Goal: Information Seeking & Learning: Learn about a topic

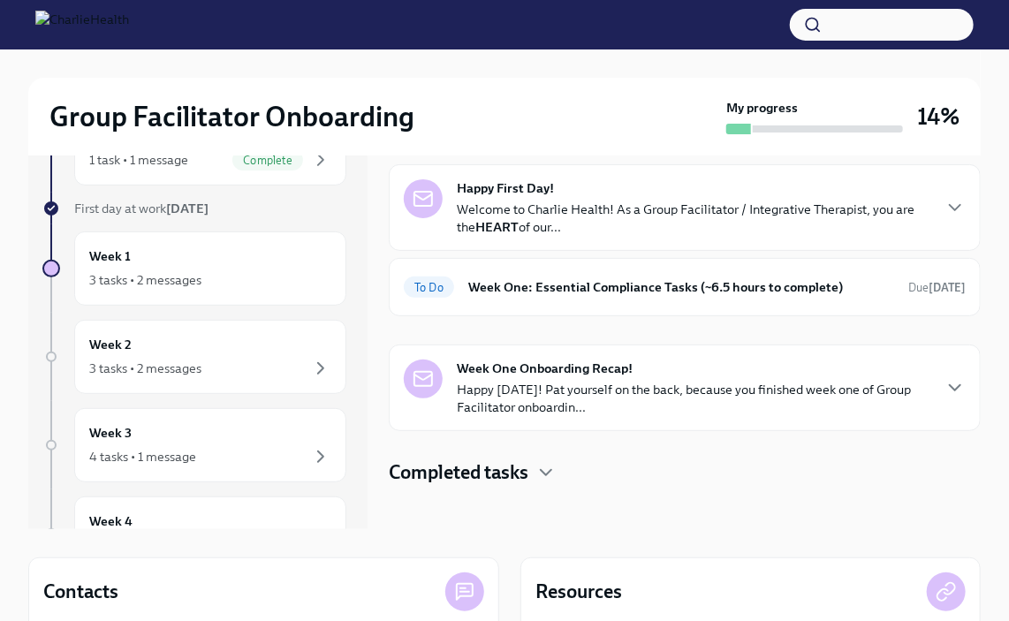
scroll to position [73, 0]
click at [262, 352] on div "Week 2 3 tasks • 2 messages" at bounding box center [210, 356] width 242 height 44
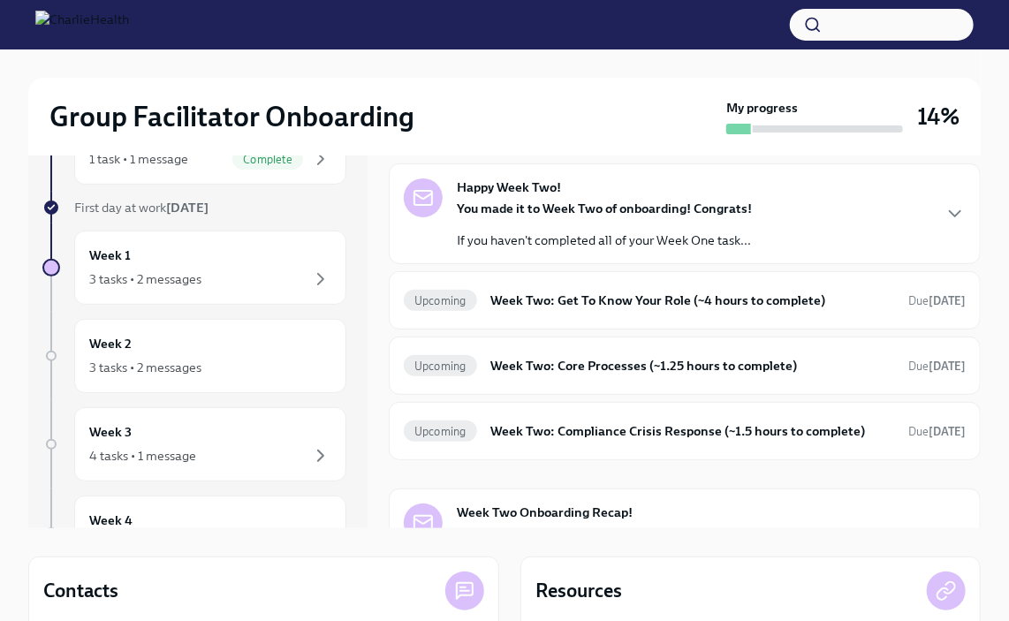
click at [282, 270] on div "3 tasks • 2 messages" at bounding box center [210, 279] width 242 height 21
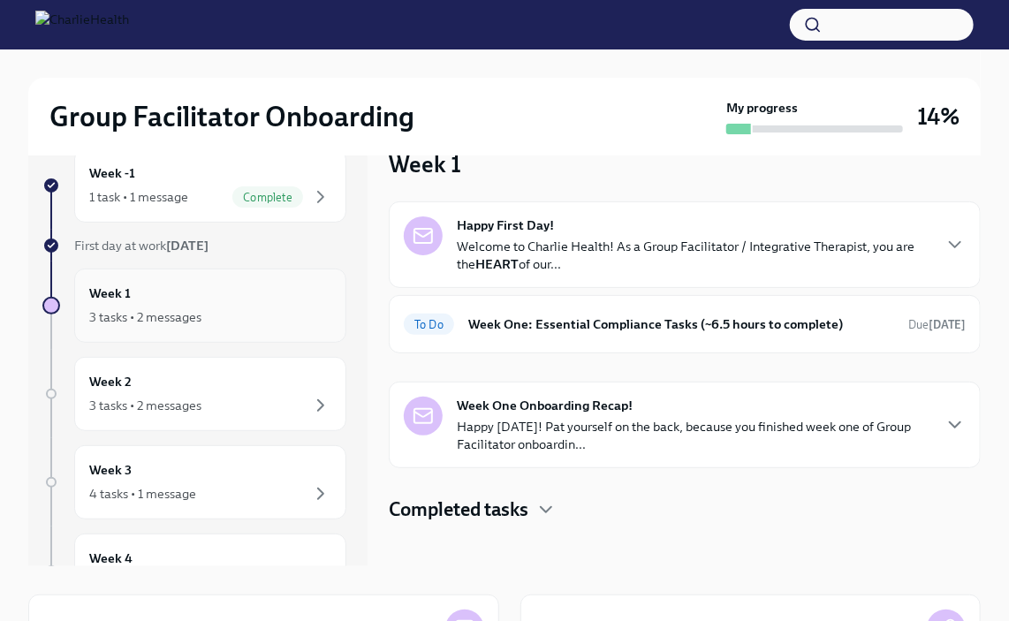
click at [757, 315] on h6 "Week One: Essential Compliance Tasks (~6.5 hours to complete)" at bounding box center [681, 324] width 426 height 19
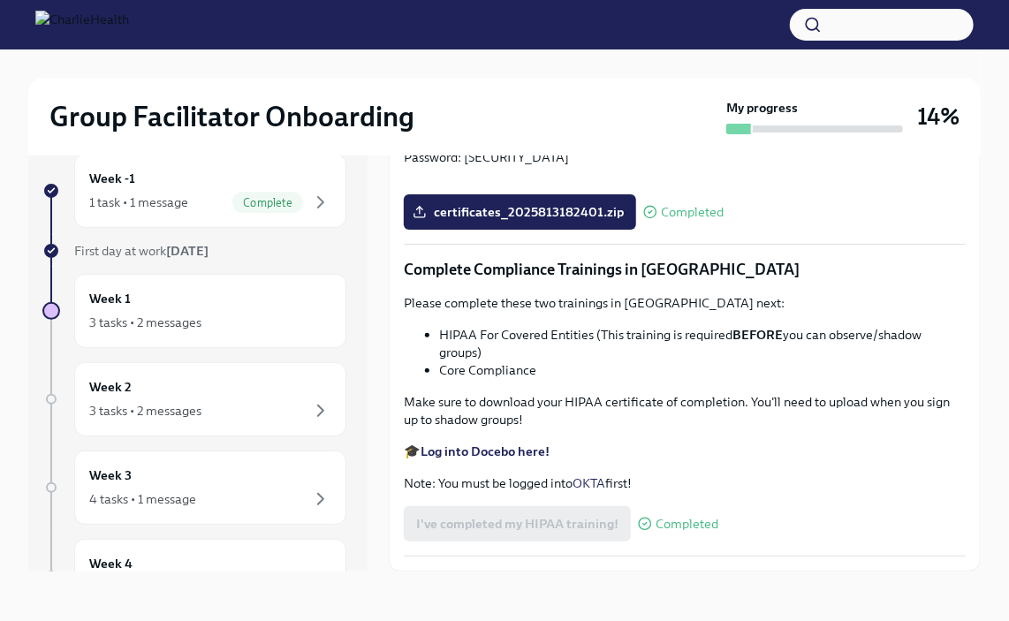
scroll to position [3726, 0]
click at [212, 314] on div "3 tasks • 2 messages" at bounding box center [210, 322] width 242 height 21
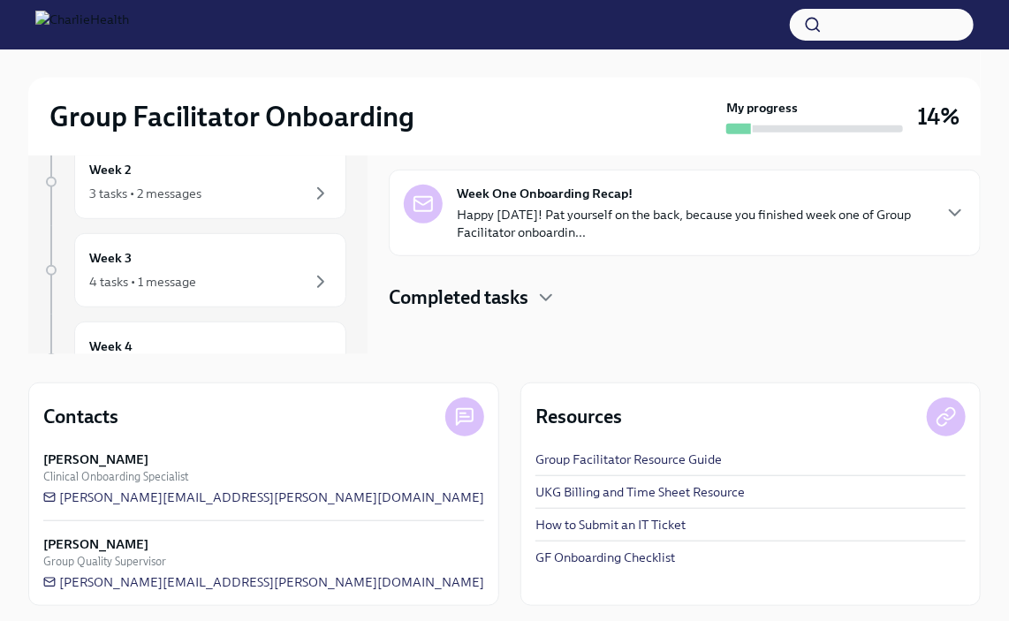
scroll to position [253, 0]
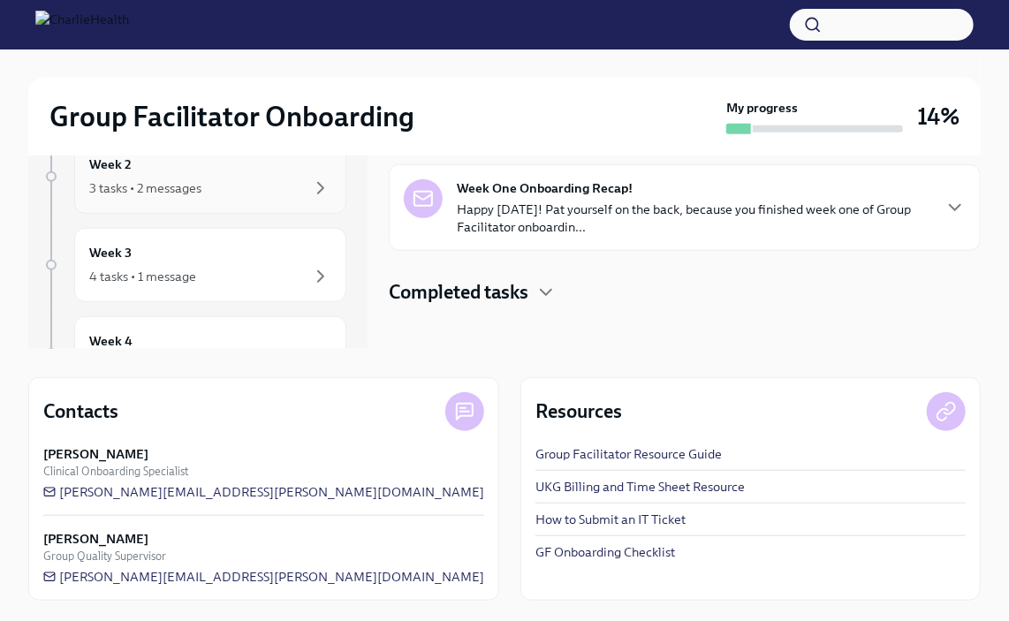
click at [233, 189] on div "3 tasks • 2 messages" at bounding box center [210, 188] width 242 height 21
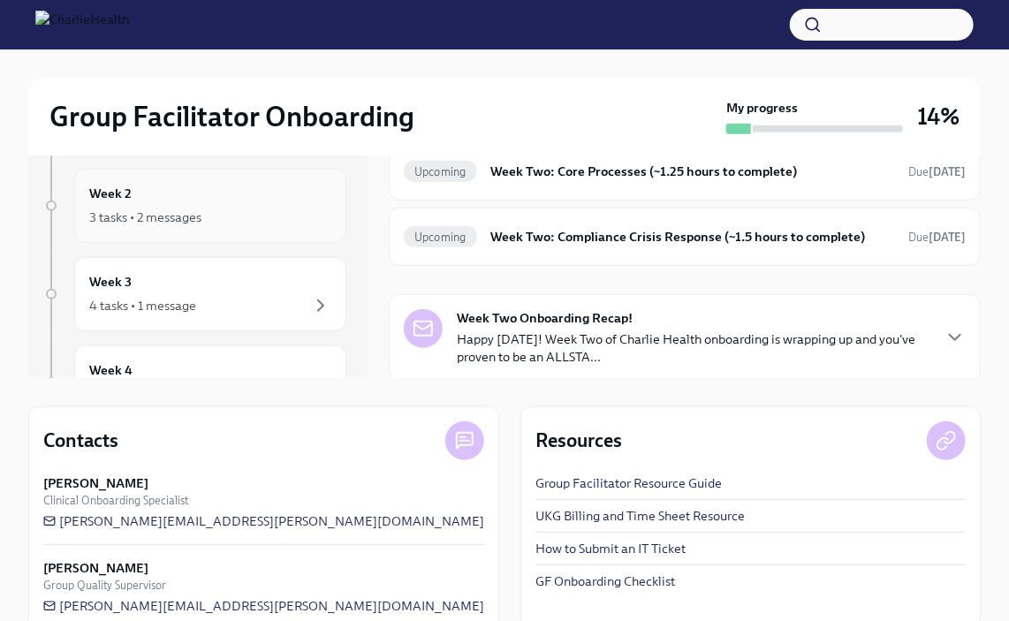
scroll to position [253, 0]
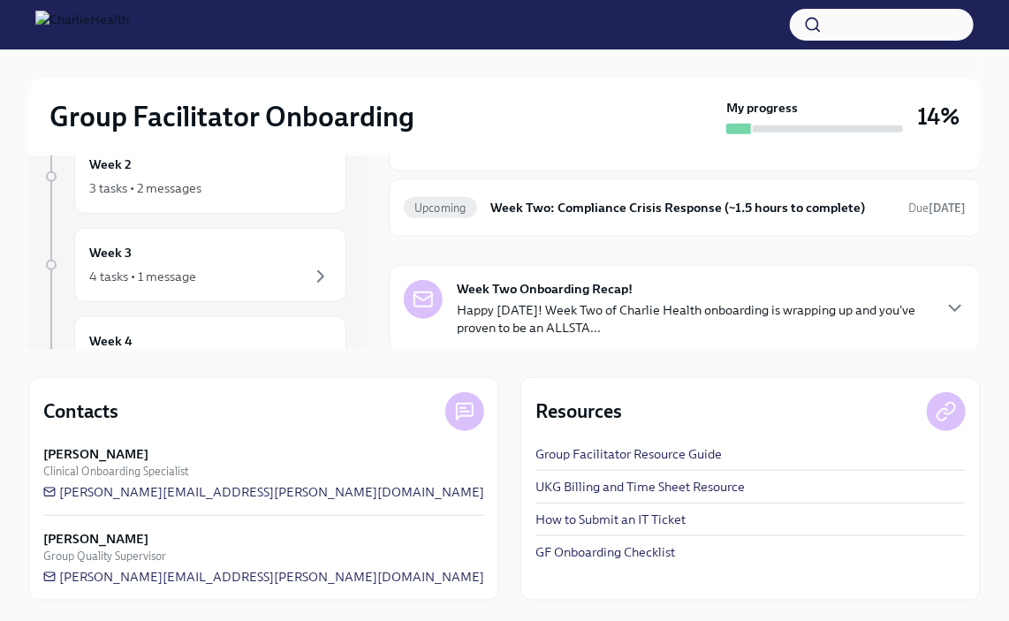
click at [943, 419] on icon at bounding box center [946, 411] width 21 height 21
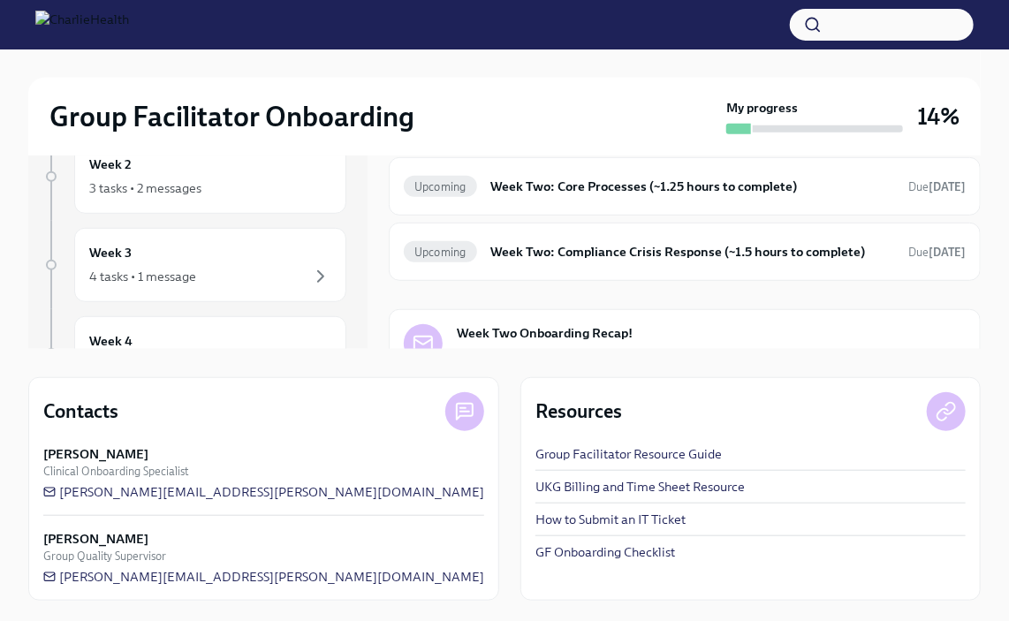
scroll to position [44, 0]
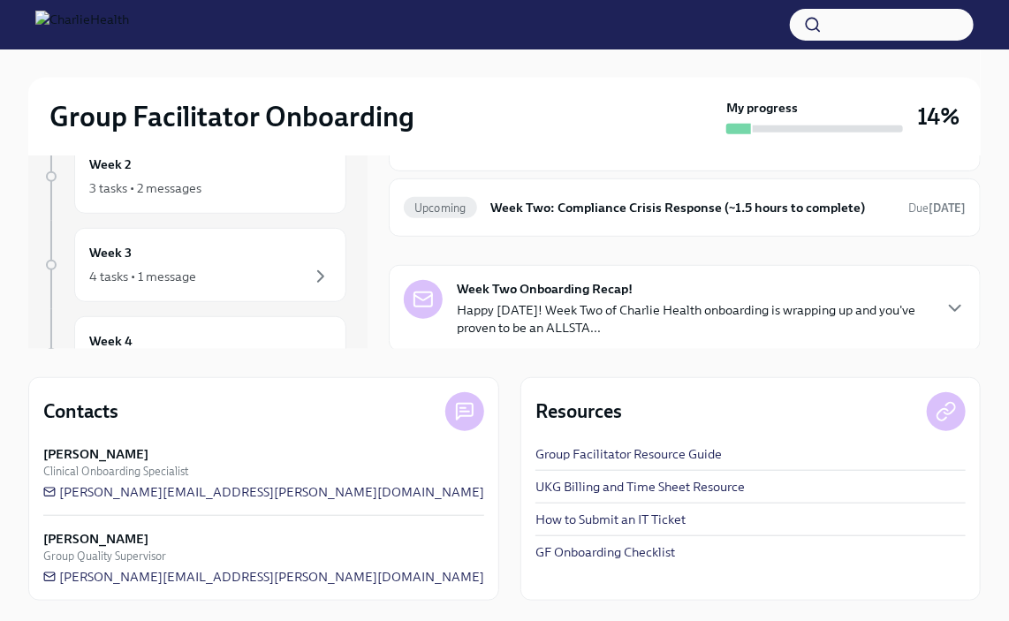
click at [368, 356] on div "Week -1 1 task • 1 message Complete First day at work [DATE] Week 1 3 tasks • 2…" at bounding box center [504, 252] width 953 height 698
click at [675, 301] on p "Happy [DATE]! Week Two of Charlie Health onboarding is wrapping up and you've p…" at bounding box center [694, 318] width 474 height 35
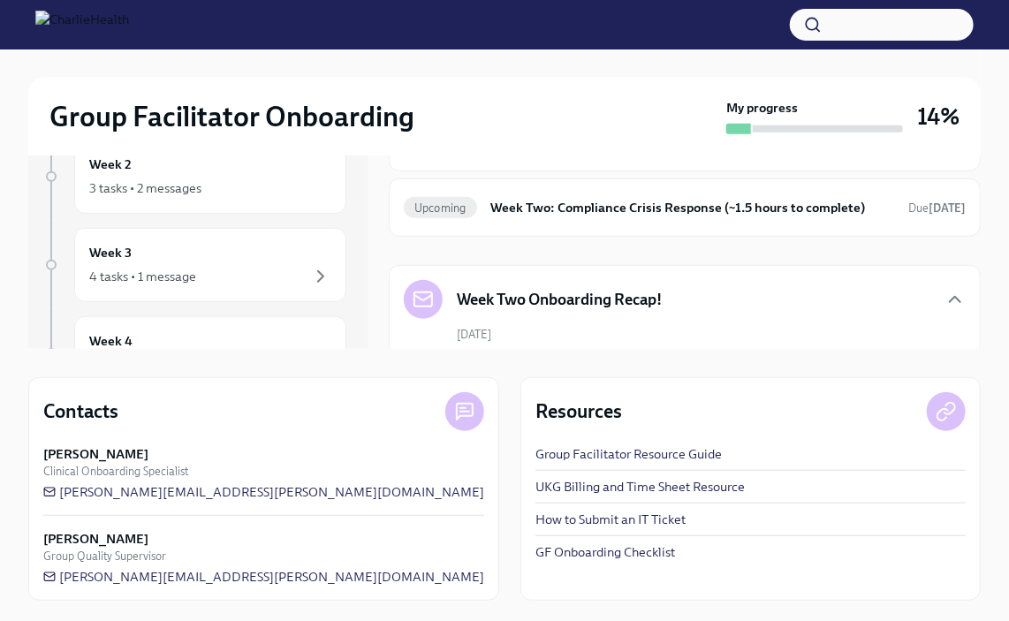
click at [786, 294] on div "Week Two Onboarding Recap!" at bounding box center [685, 299] width 562 height 39
click at [951, 414] on icon at bounding box center [946, 411] width 21 height 21
click at [714, 528] on div "Group Facilitator Resource Guide UKG Billing and Time Sheet Resource How to Sub…" at bounding box center [750, 503] width 430 height 116
click at [639, 557] on link "GF Onboarding Checklist" at bounding box center [605, 552] width 140 height 18
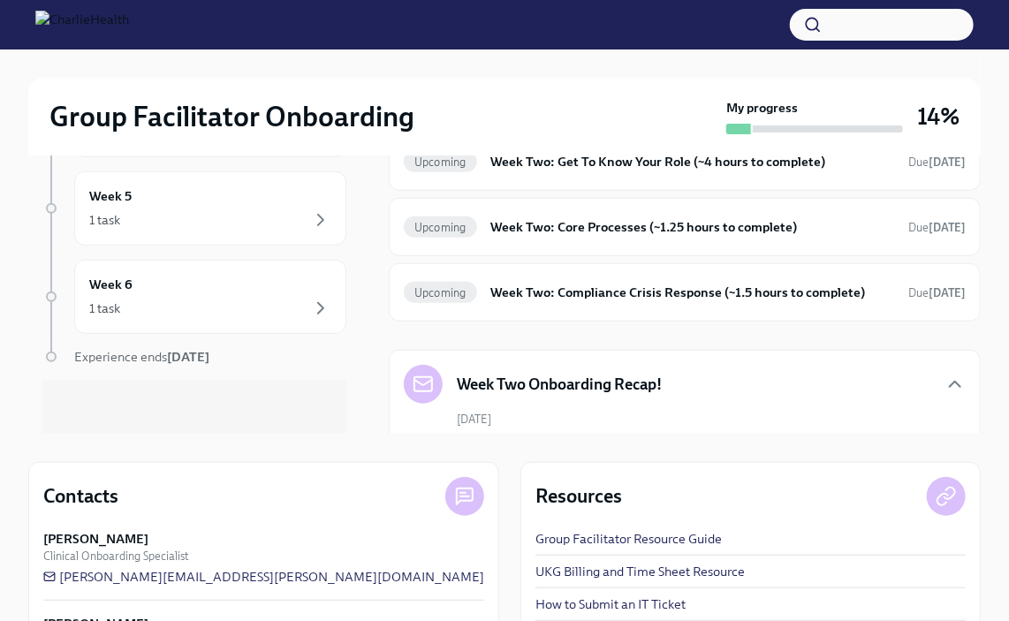
scroll to position [308, 0]
click at [462, 367] on div "Week Two Onboarding Recap!" at bounding box center [533, 384] width 258 height 39
click at [945, 385] on icon "button" at bounding box center [955, 384] width 21 height 21
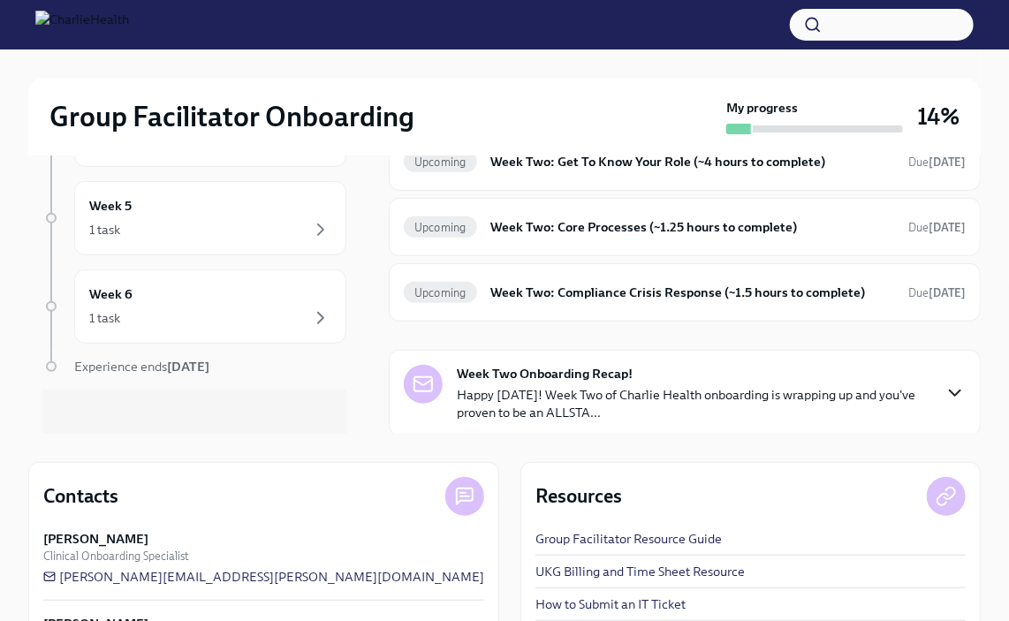
click at [908, 391] on p "Happy [DATE]! Week Two of Charlie Health onboarding is wrapping up and you've p…" at bounding box center [694, 403] width 474 height 35
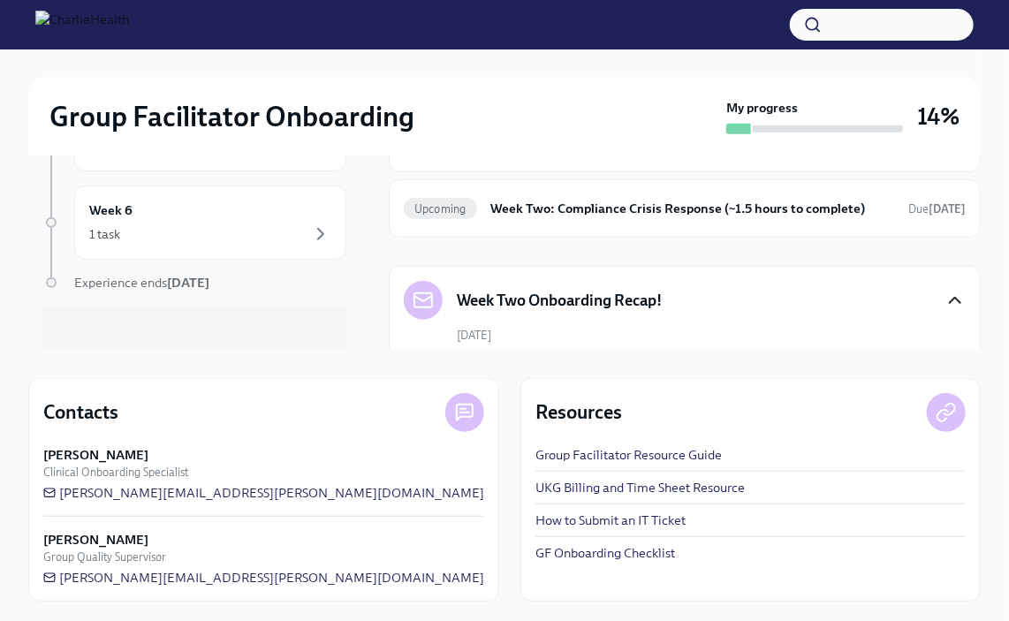
scroll to position [253, 0]
click at [594, 458] on link "Group Facilitator Resource Guide" at bounding box center [628, 454] width 186 height 18
